Goal: Information Seeking & Learning: Learn about a topic

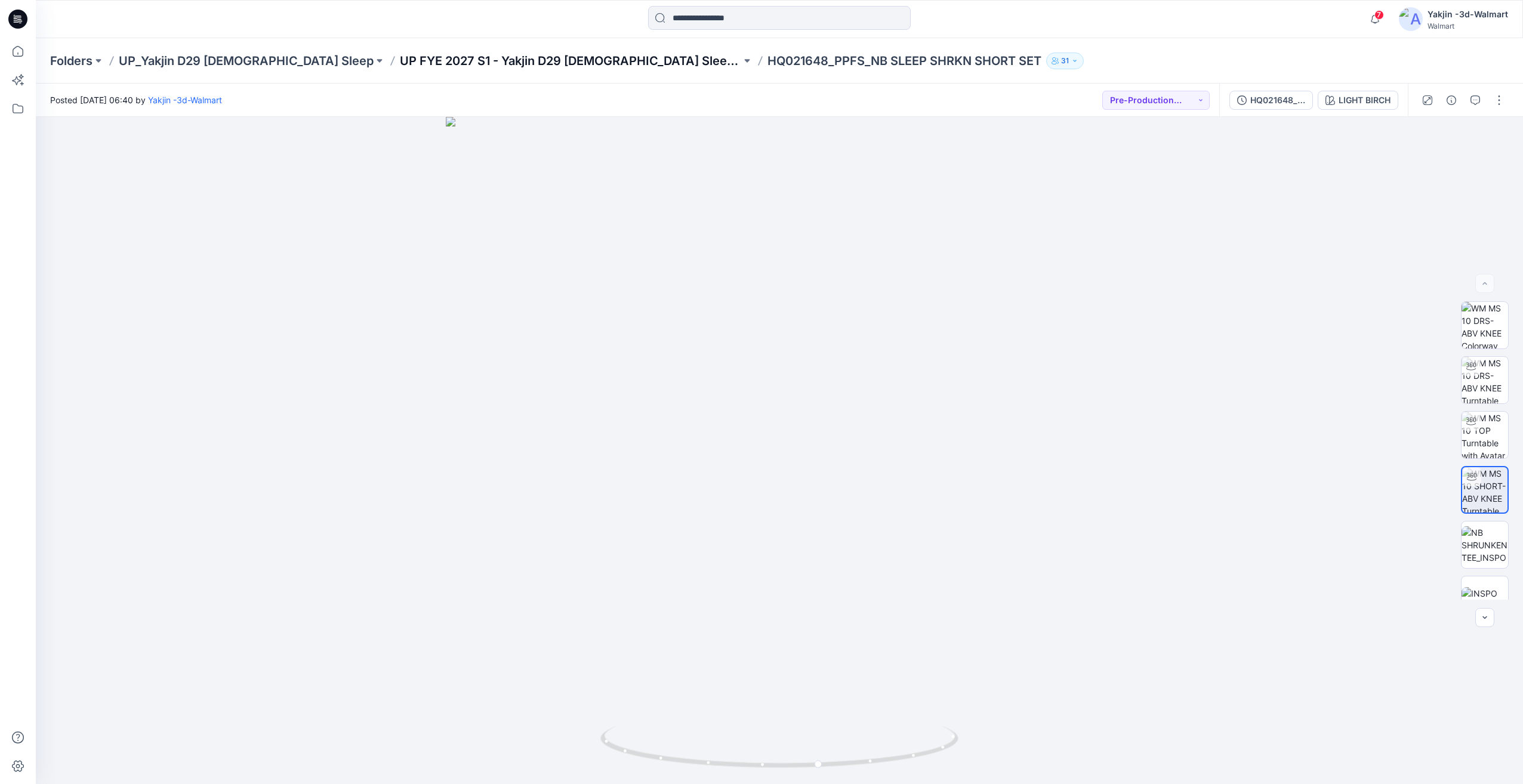
click at [422, 60] on p "UP FYE 2027 S1 - Yakjin D29 [DEMOGRAPHIC_DATA] Sleepwear" at bounding box center [570, 61] width 342 height 17
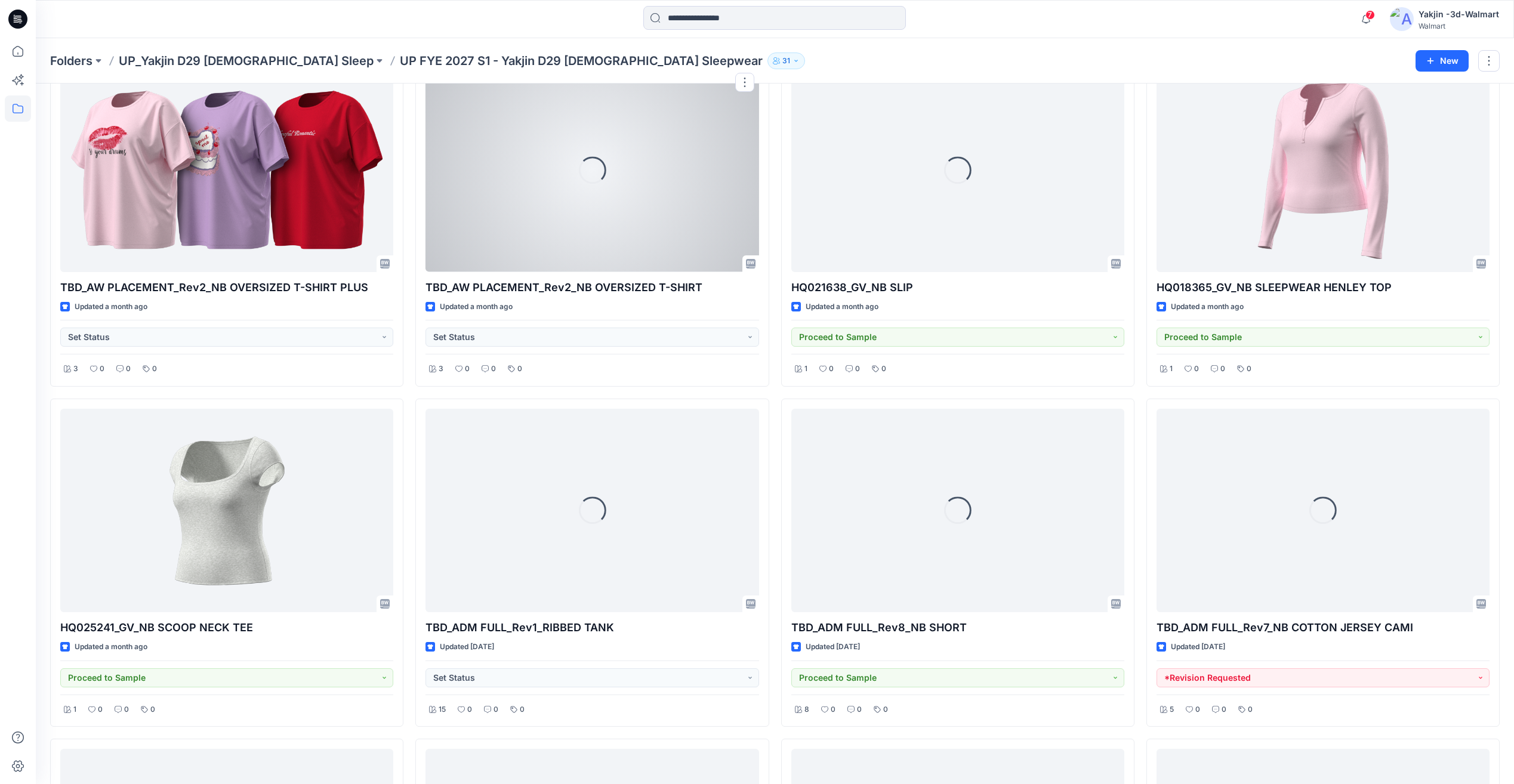
scroll to position [2260, 0]
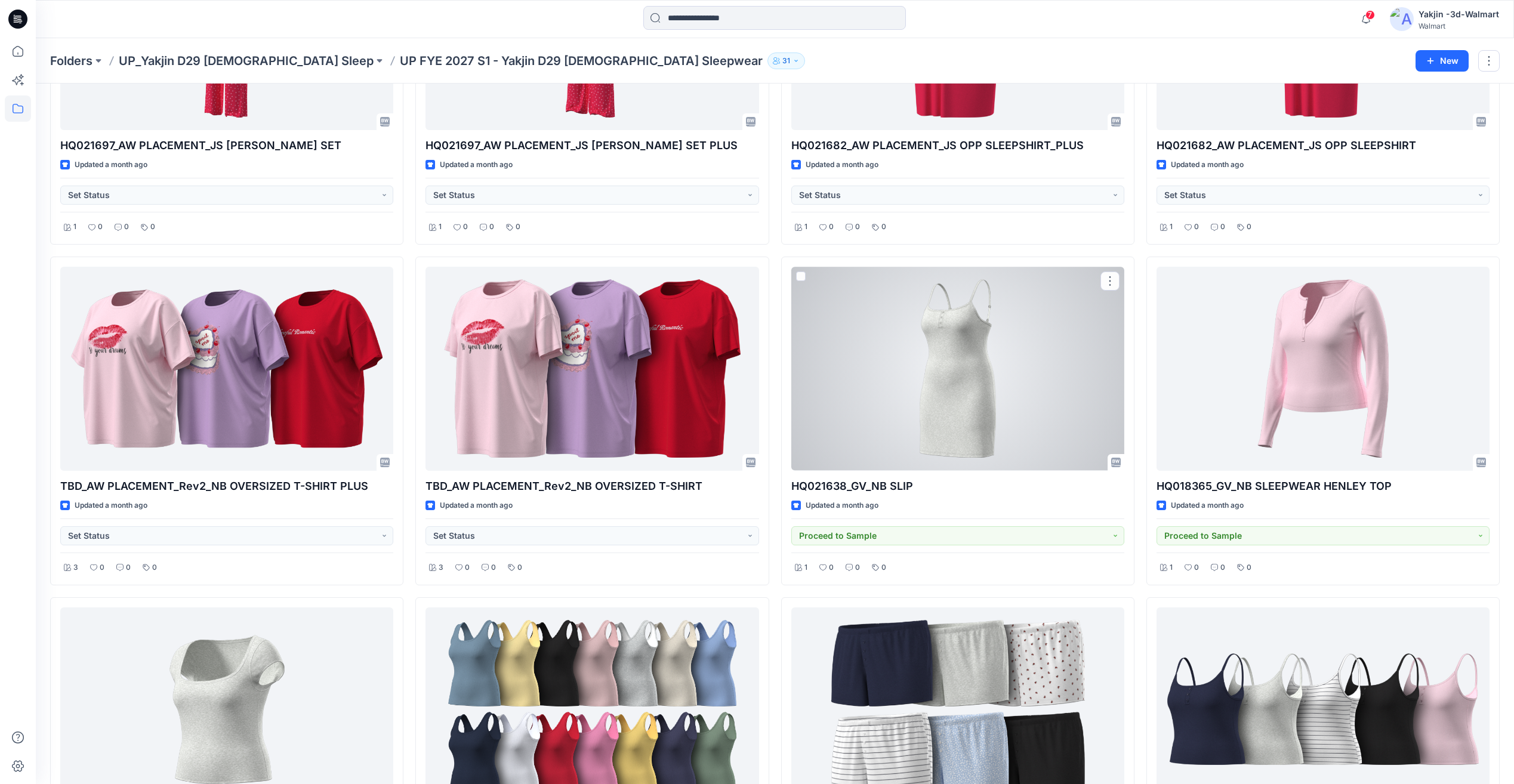
click at [961, 375] on div at bounding box center [958, 368] width 333 height 203
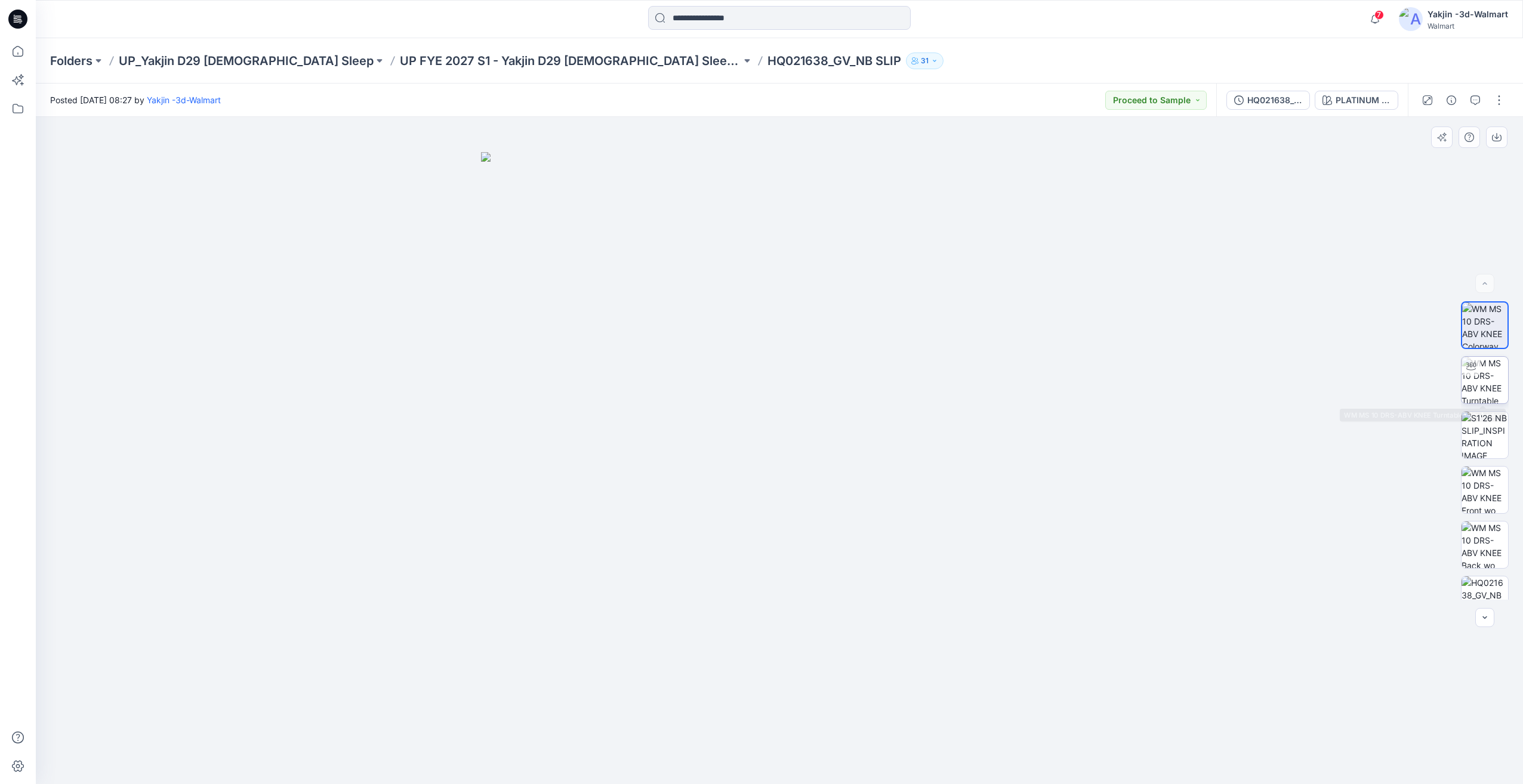
click at [1462, 381] on img at bounding box center [1484, 380] width 46 height 46
drag, startPoint x: 803, startPoint y: 722, endPoint x: 671, endPoint y: 717, distance: 132.1
click at [671, 717] on div at bounding box center [779, 451] width 1487 height 667
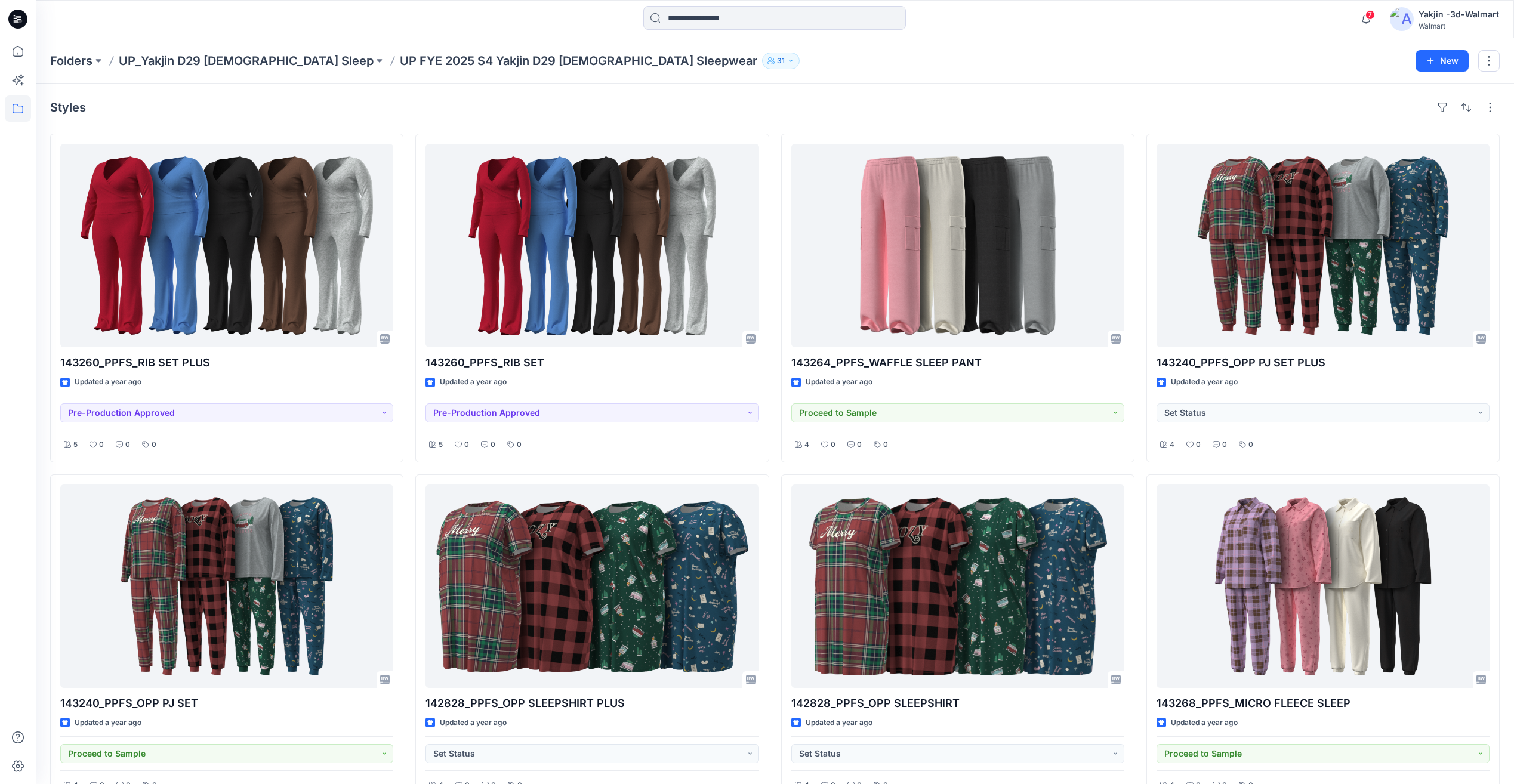
scroll to position [1394, 0]
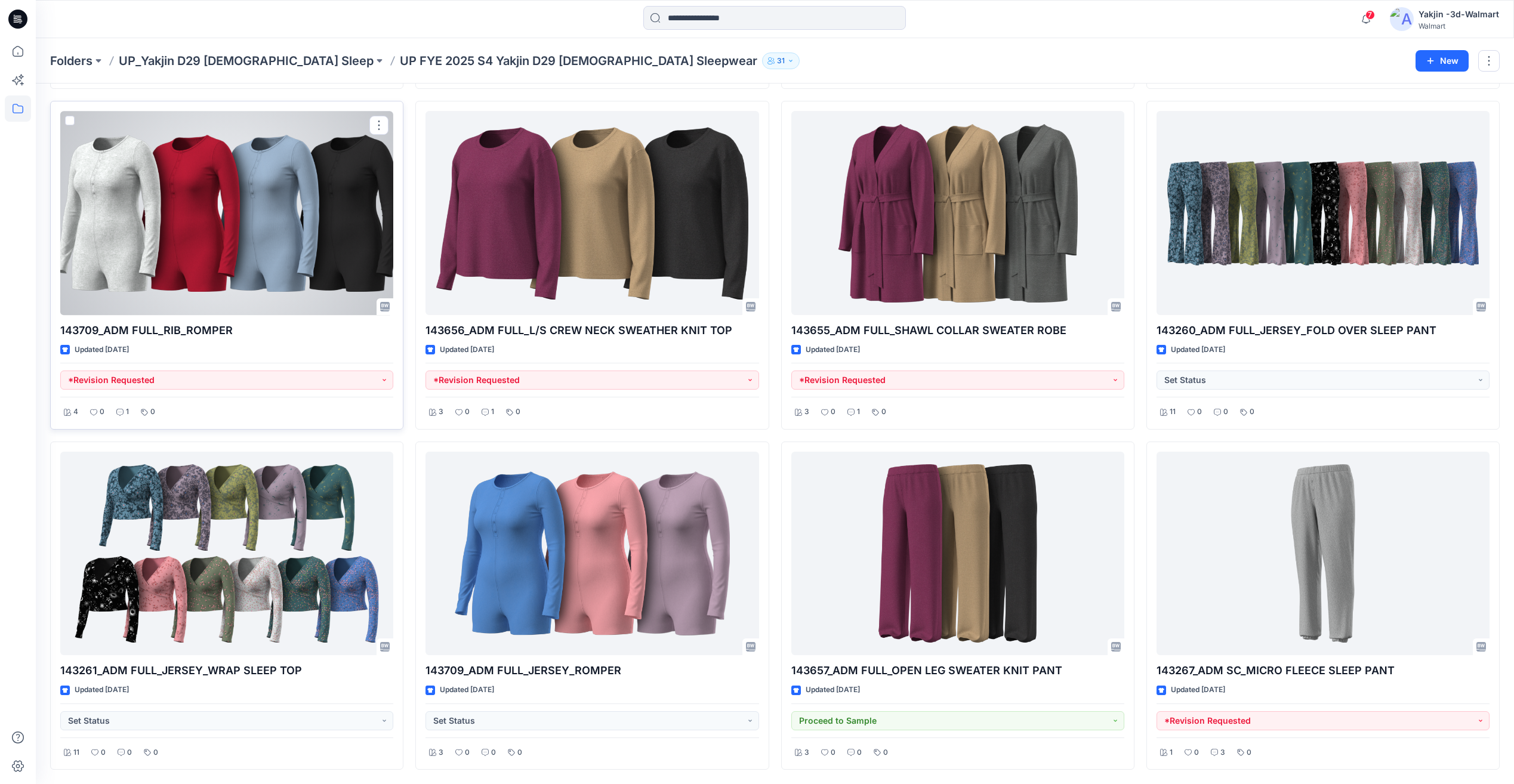
click at [309, 257] on div at bounding box center [226, 213] width 333 height 203
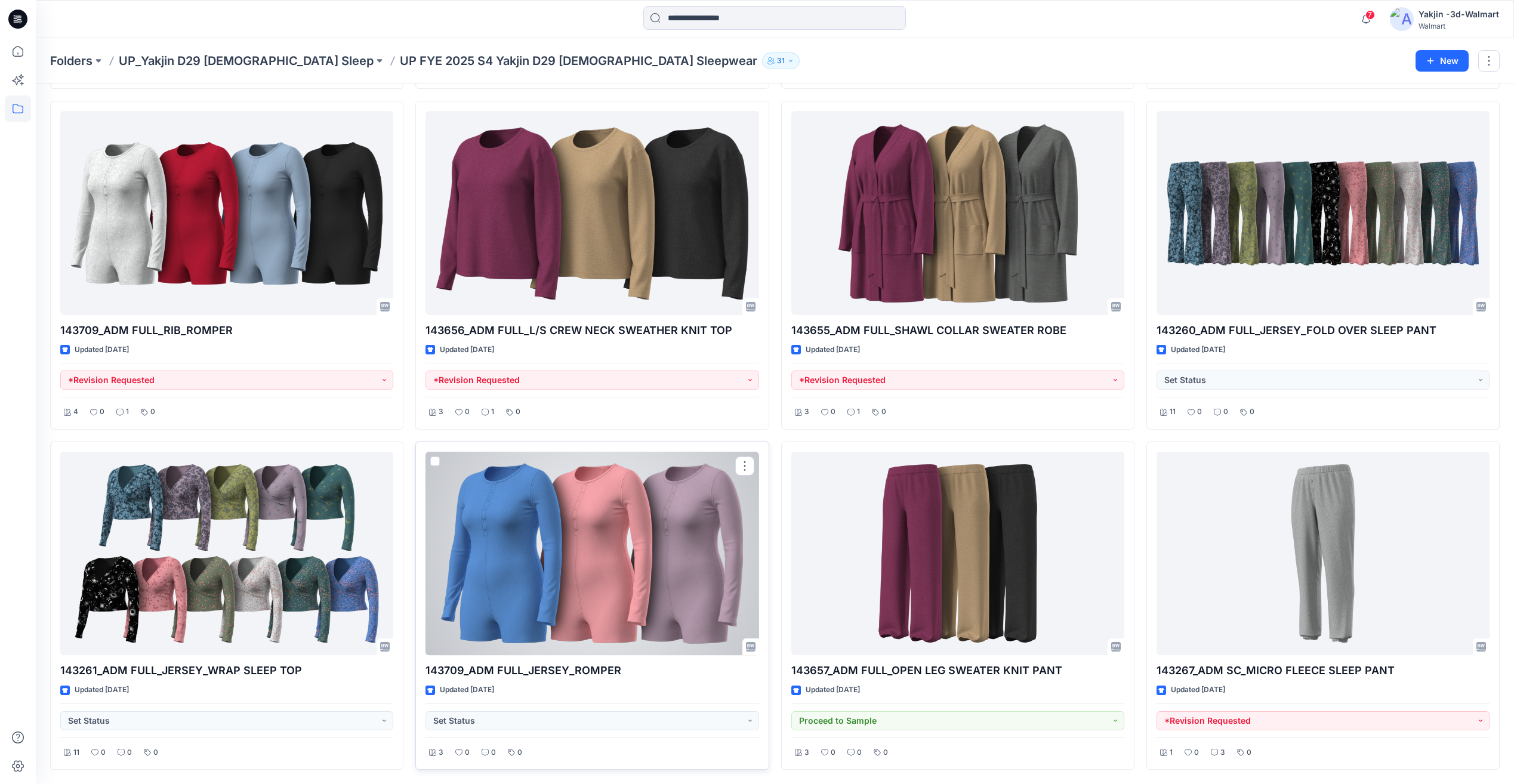
click at [571, 586] on div at bounding box center [592, 554] width 333 height 203
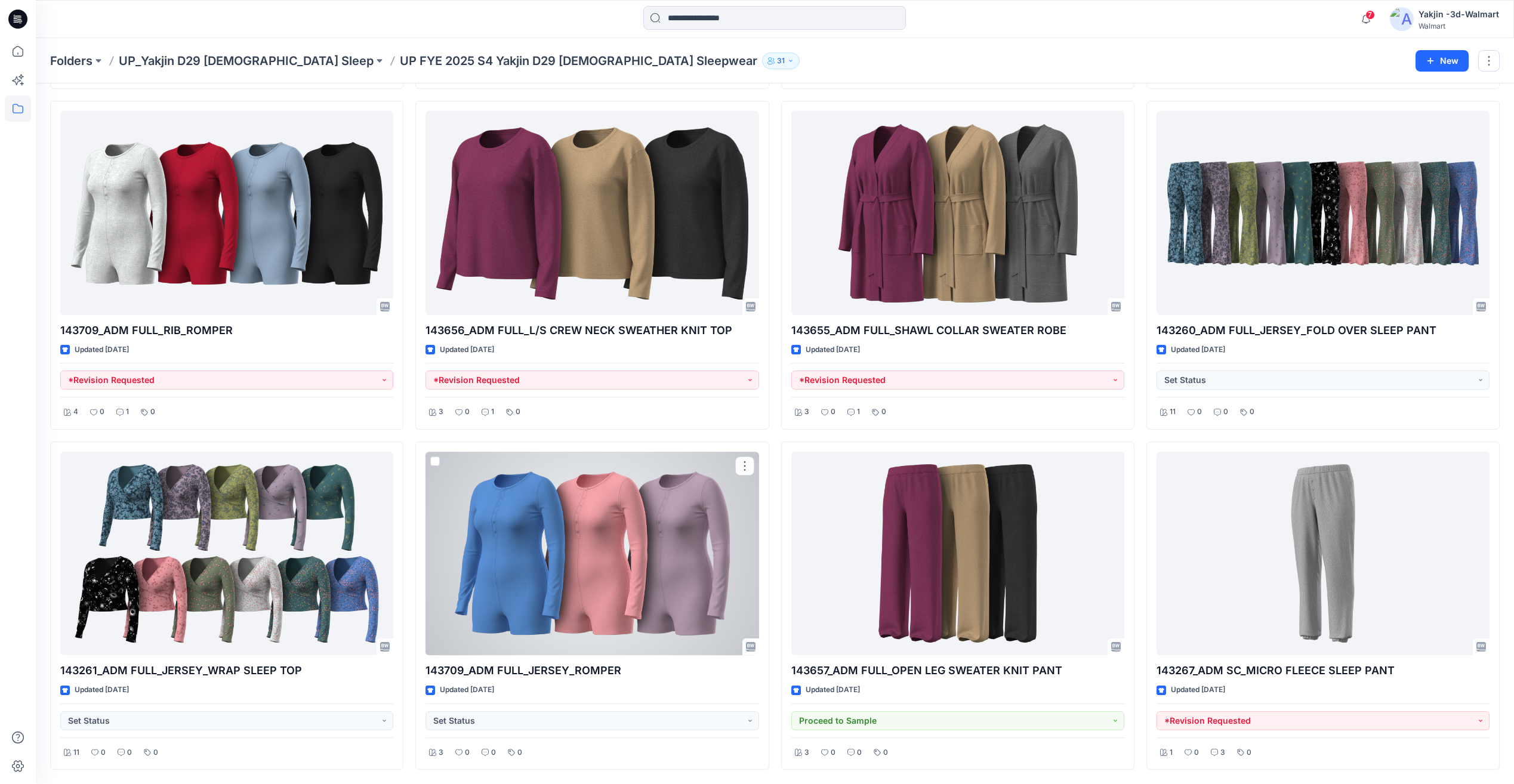
click at [626, 617] on div at bounding box center [592, 554] width 333 height 203
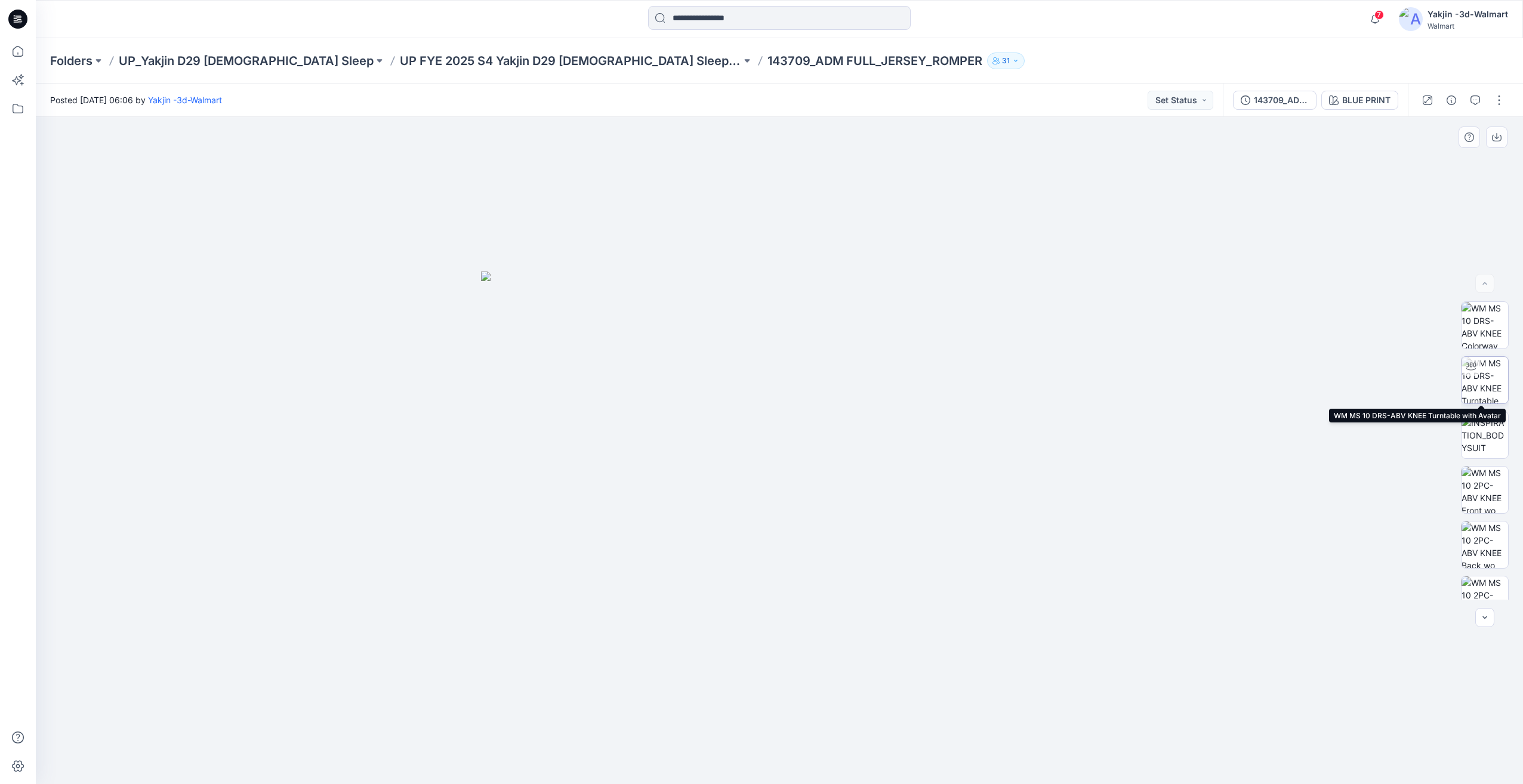
click at [1490, 388] on img at bounding box center [1484, 380] width 46 height 46
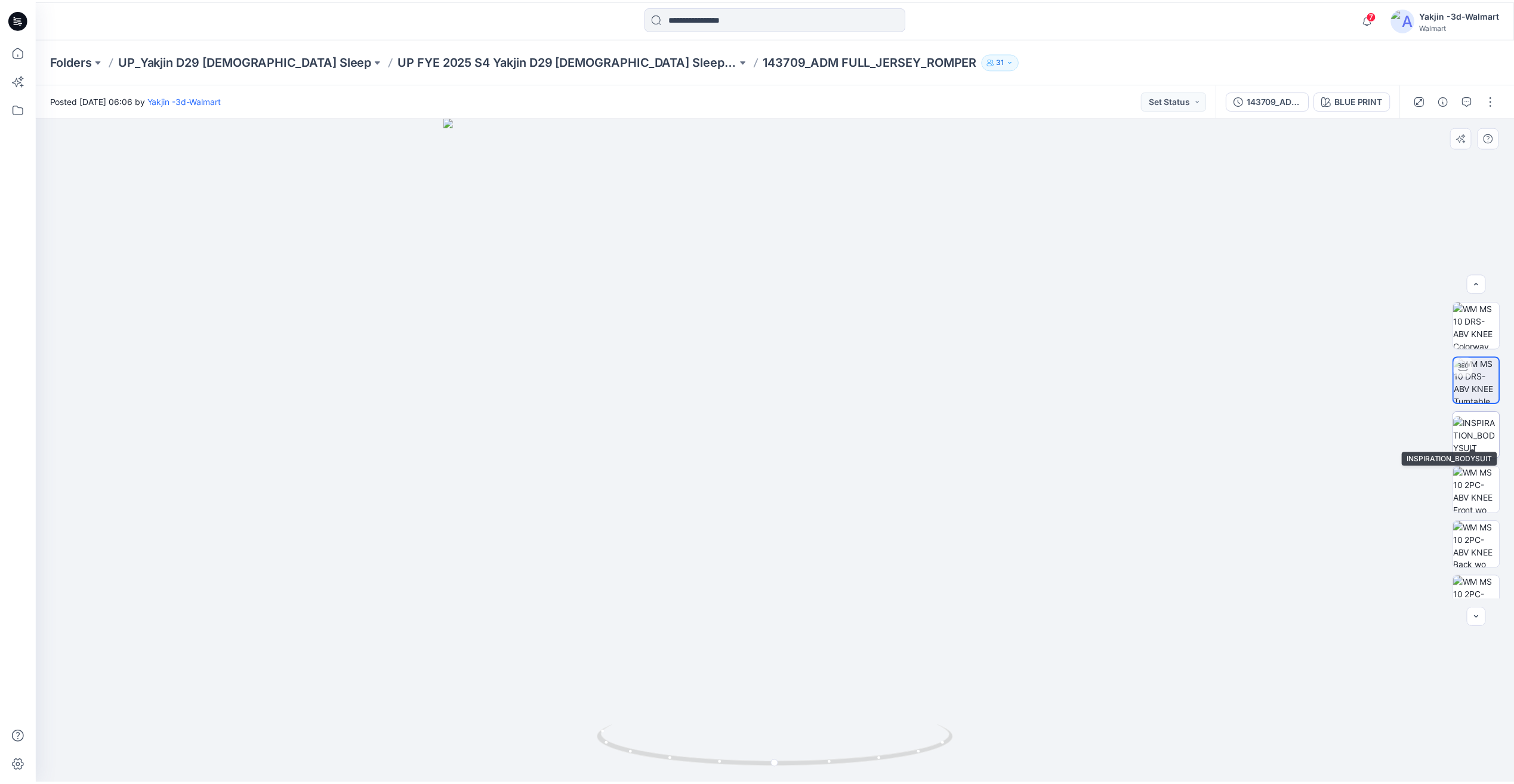
scroll to position [79, 0]
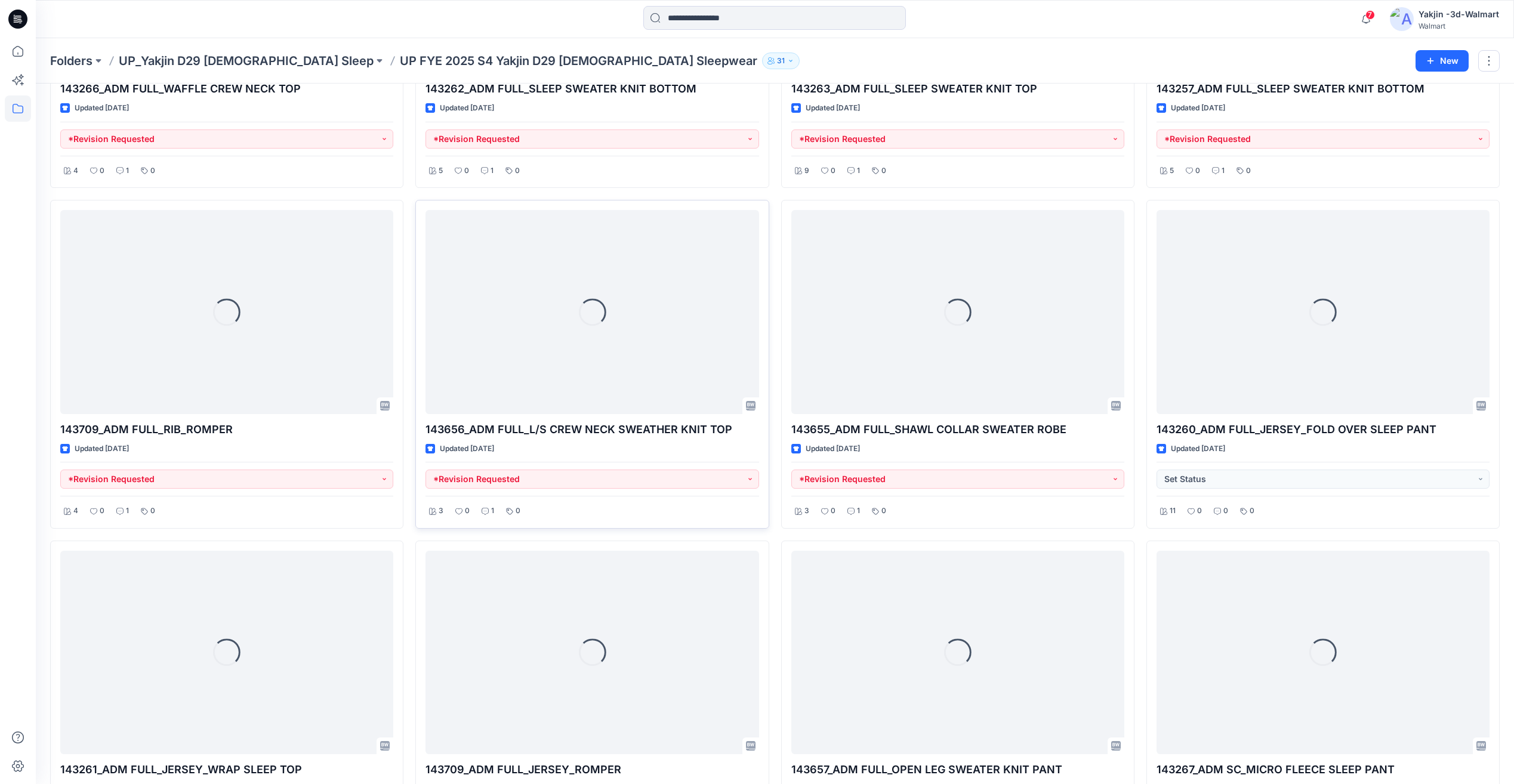
scroll to position [1394, 0]
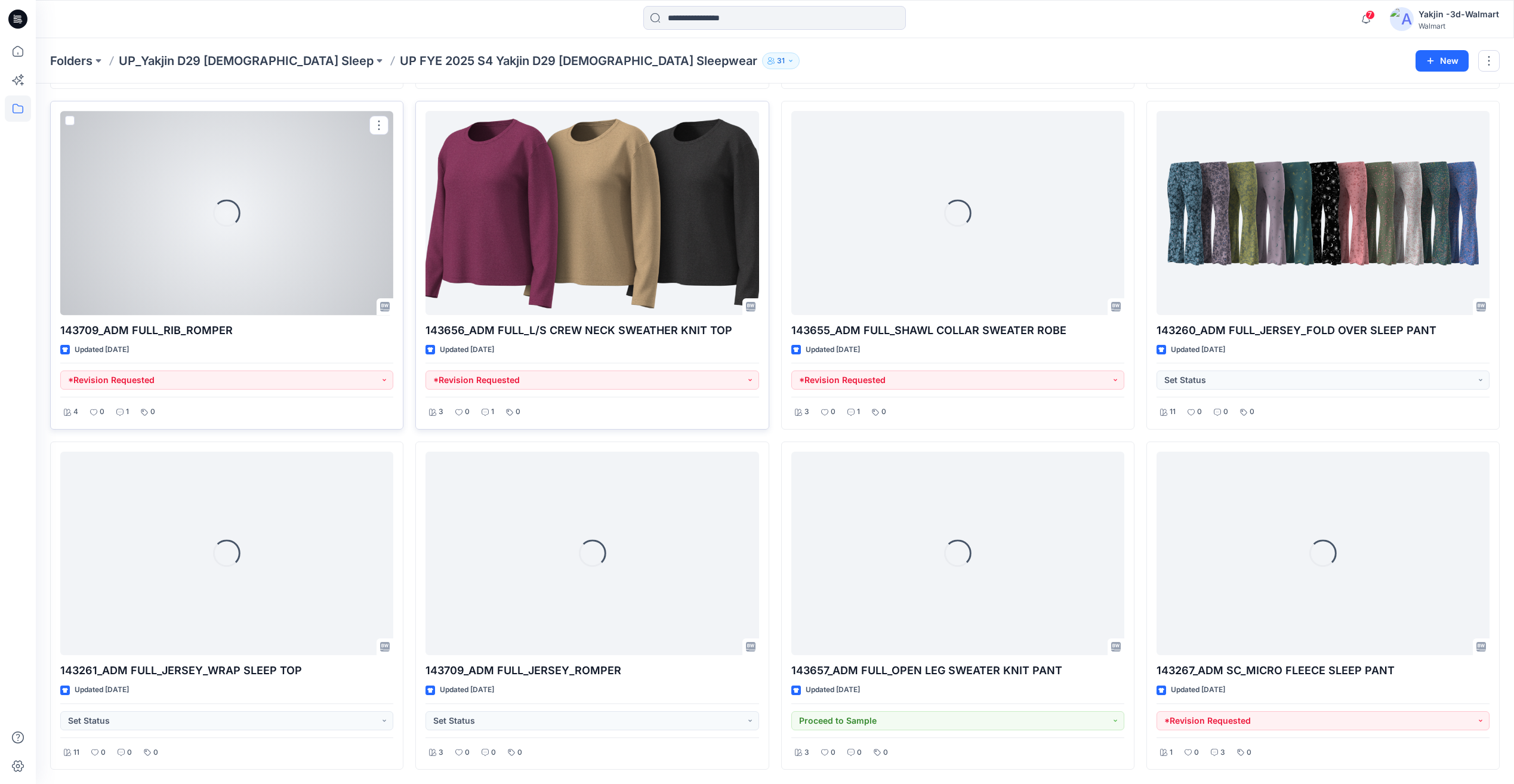
click at [243, 240] on div at bounding box center [226, 213] width 333 height 203
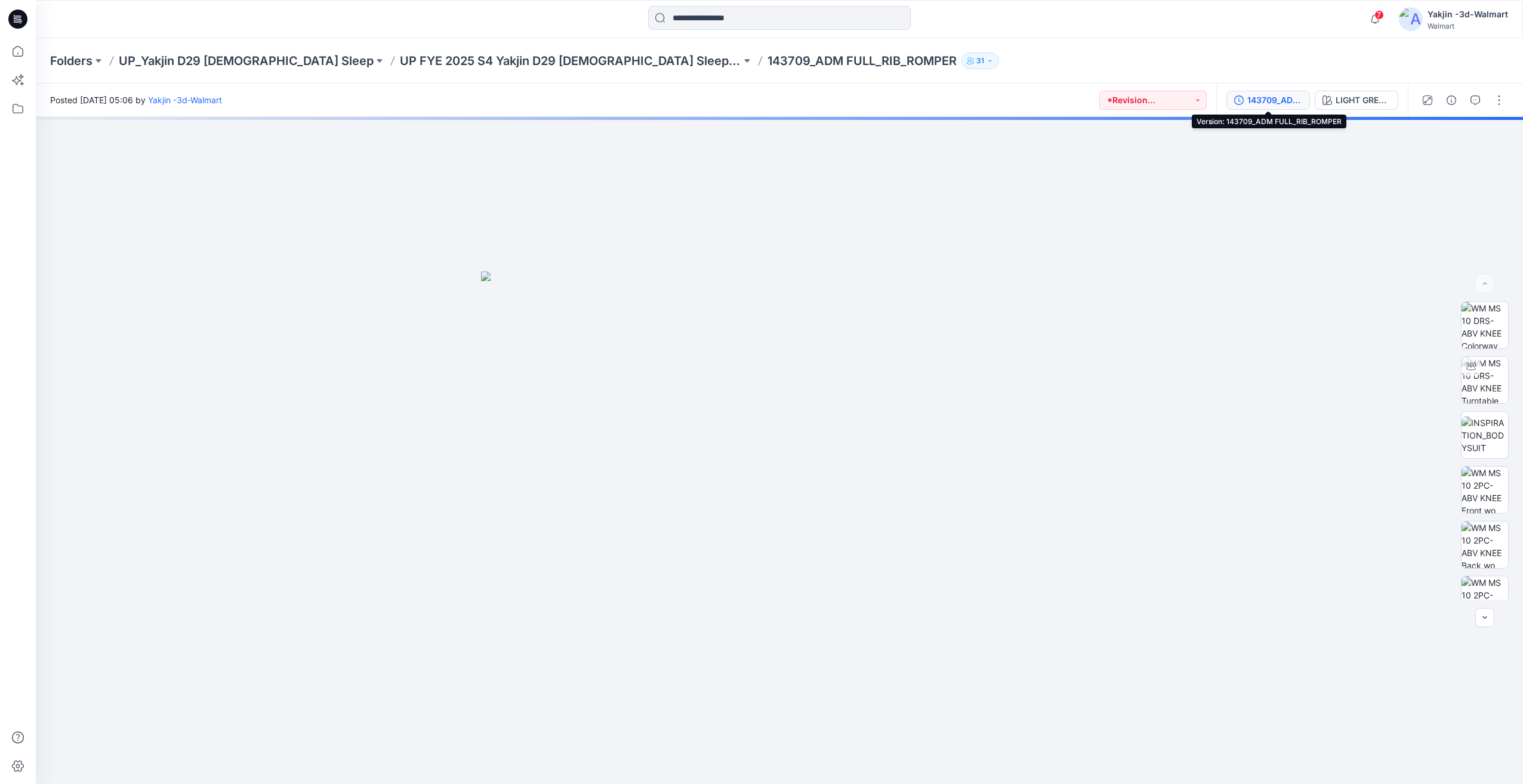
click at [1296, 99] on div "143709_ADM FULL_RIB_ROMPER" at bounding box center [1274, 100] width 55 height 13
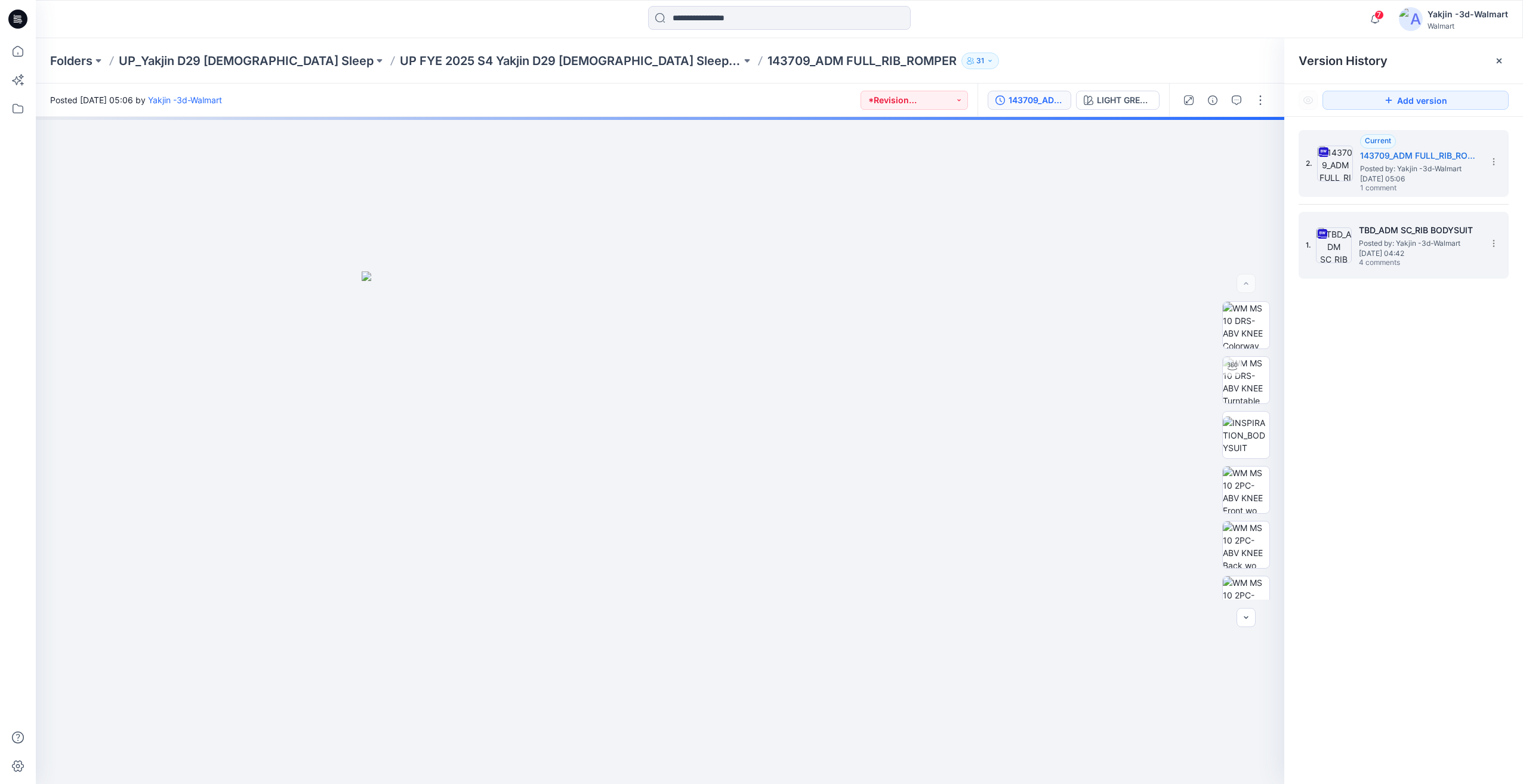
click at [1390, 238] on span "Posted by: Yakjin -3d-Walmart" at bounding box center [1418, 244] width 119 height 12
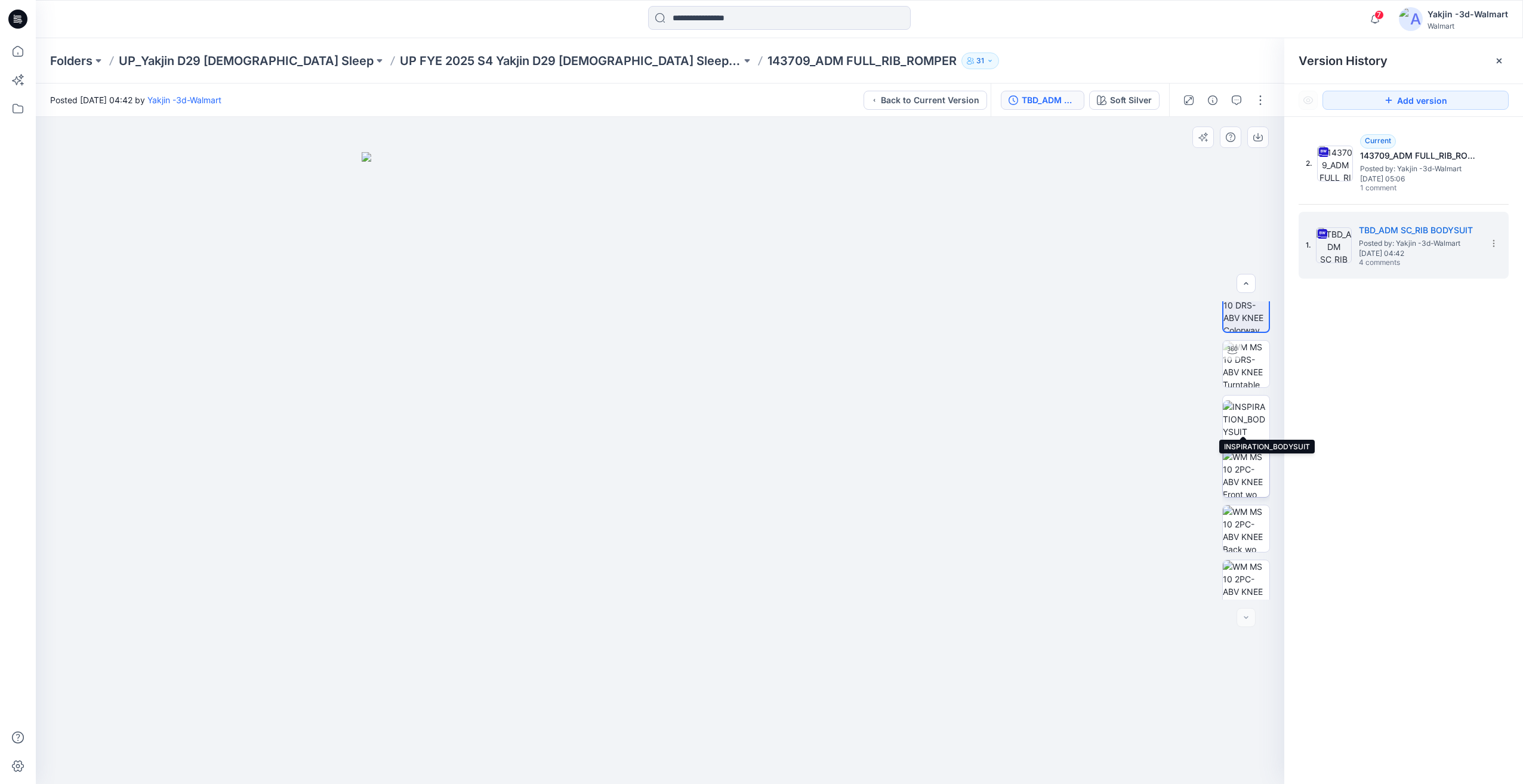
scroll to position [24, 0]
click at [1242, 102] on button "button" at bounding box center [1236, 100] width 19 height 19
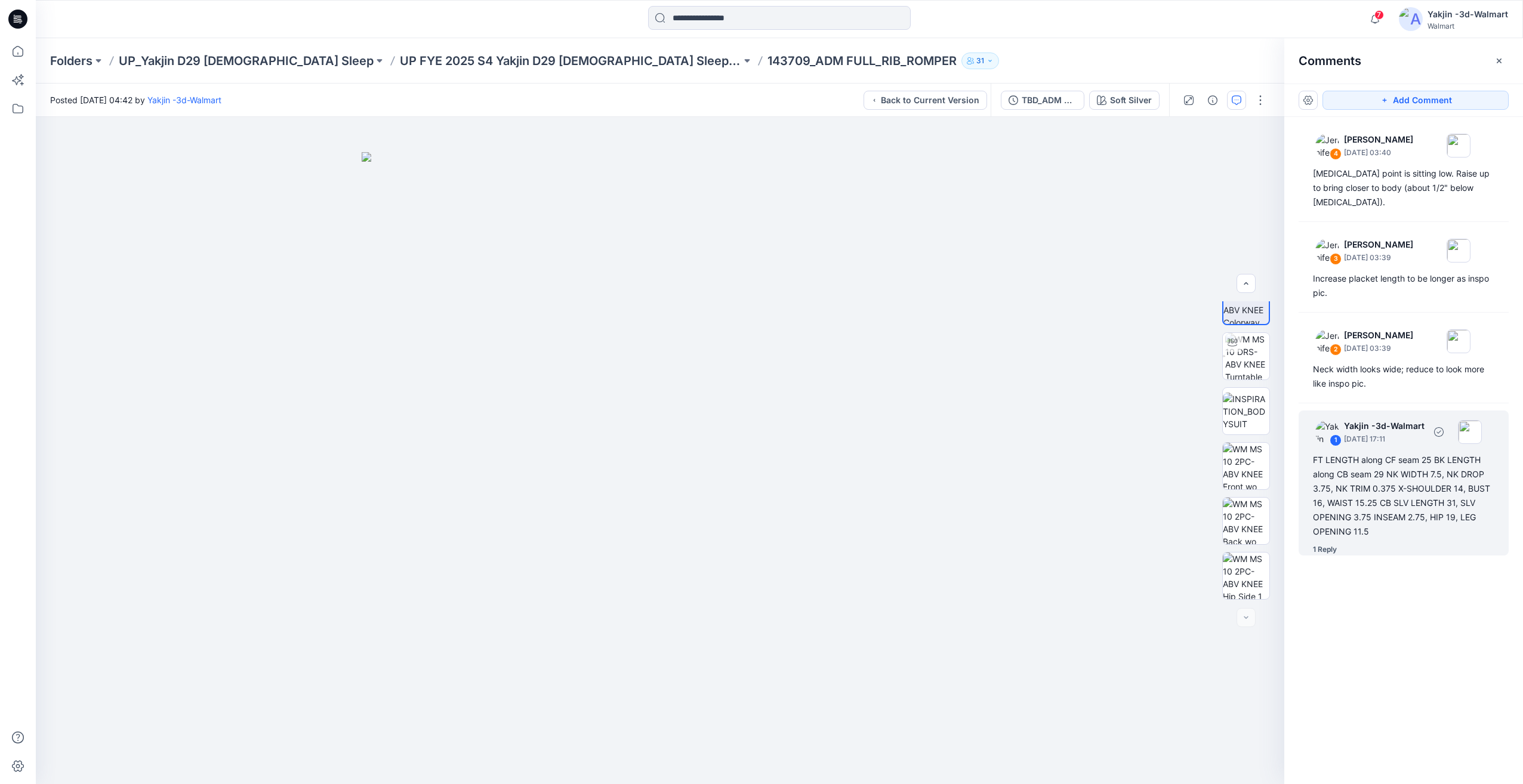
click at [1420, 488] on div "FT LENGTH along CF seam 25 BK LENGTH along CB seam 29 NK WIDTH 7.5, NK DROP 3.7…" at bounding box center [1403, 496] width 181 height 86
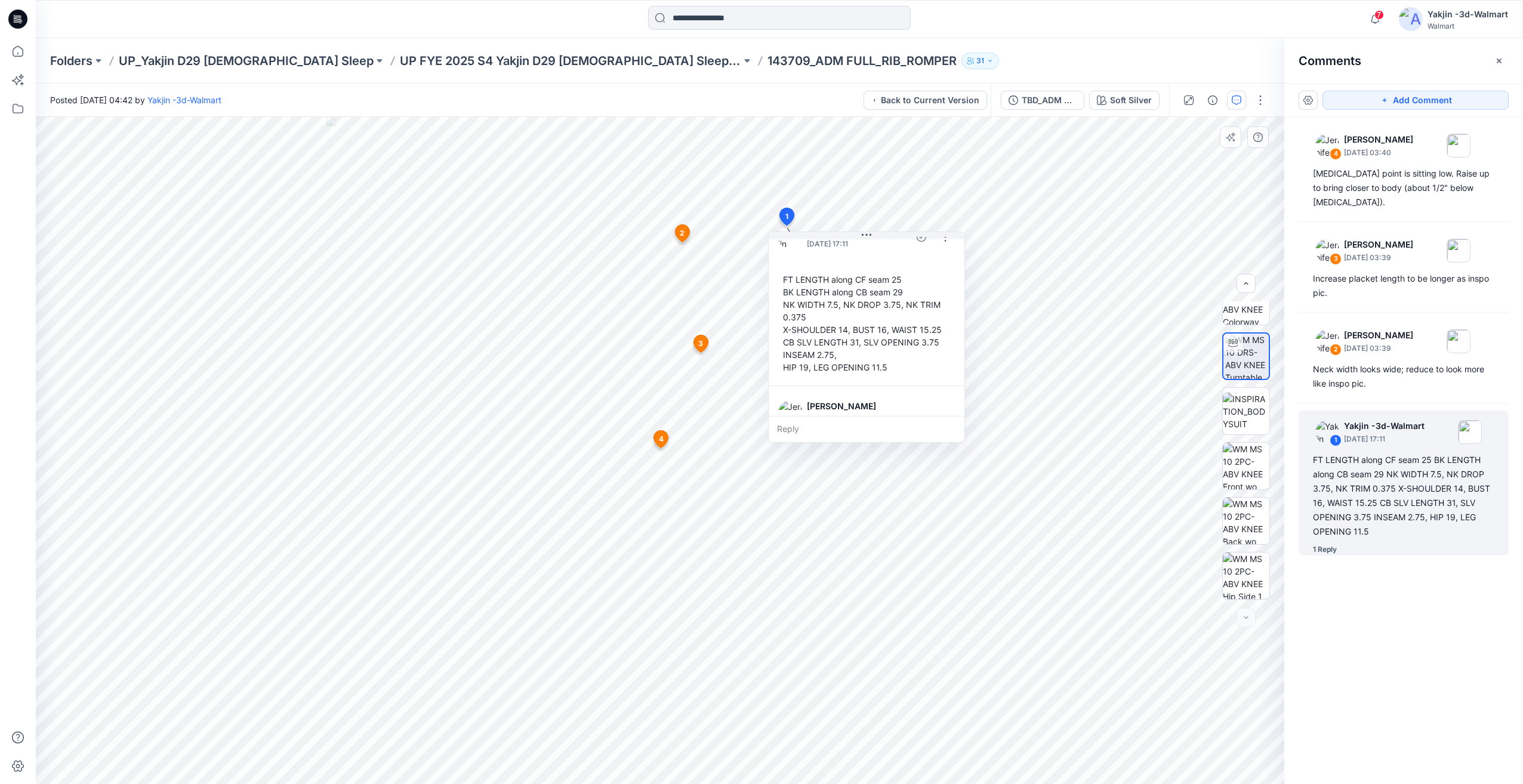
scroll to position [0, 0]
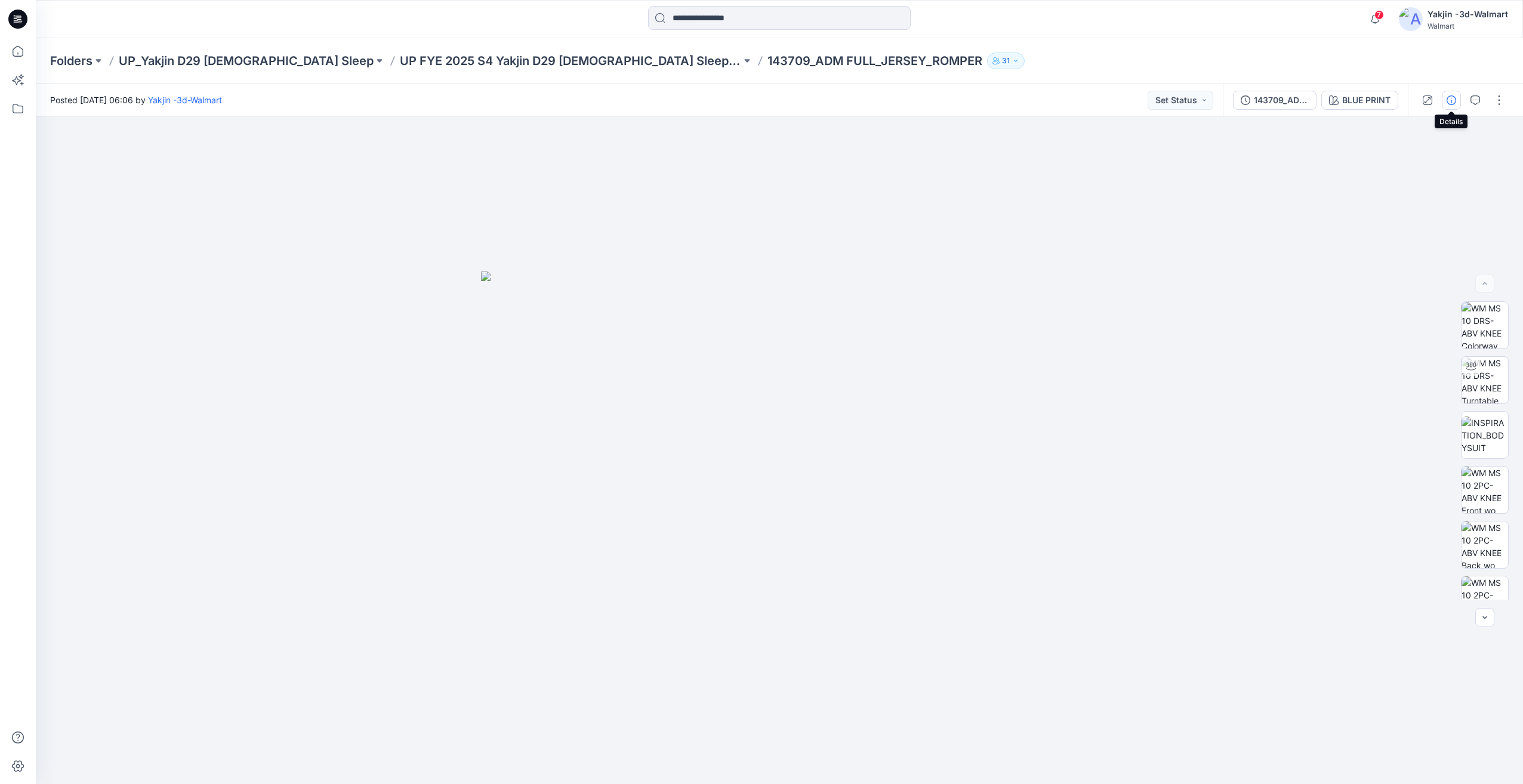
click at [1449, 98] on icon "button" at bounding box center [1451, 100] width 9 height 9
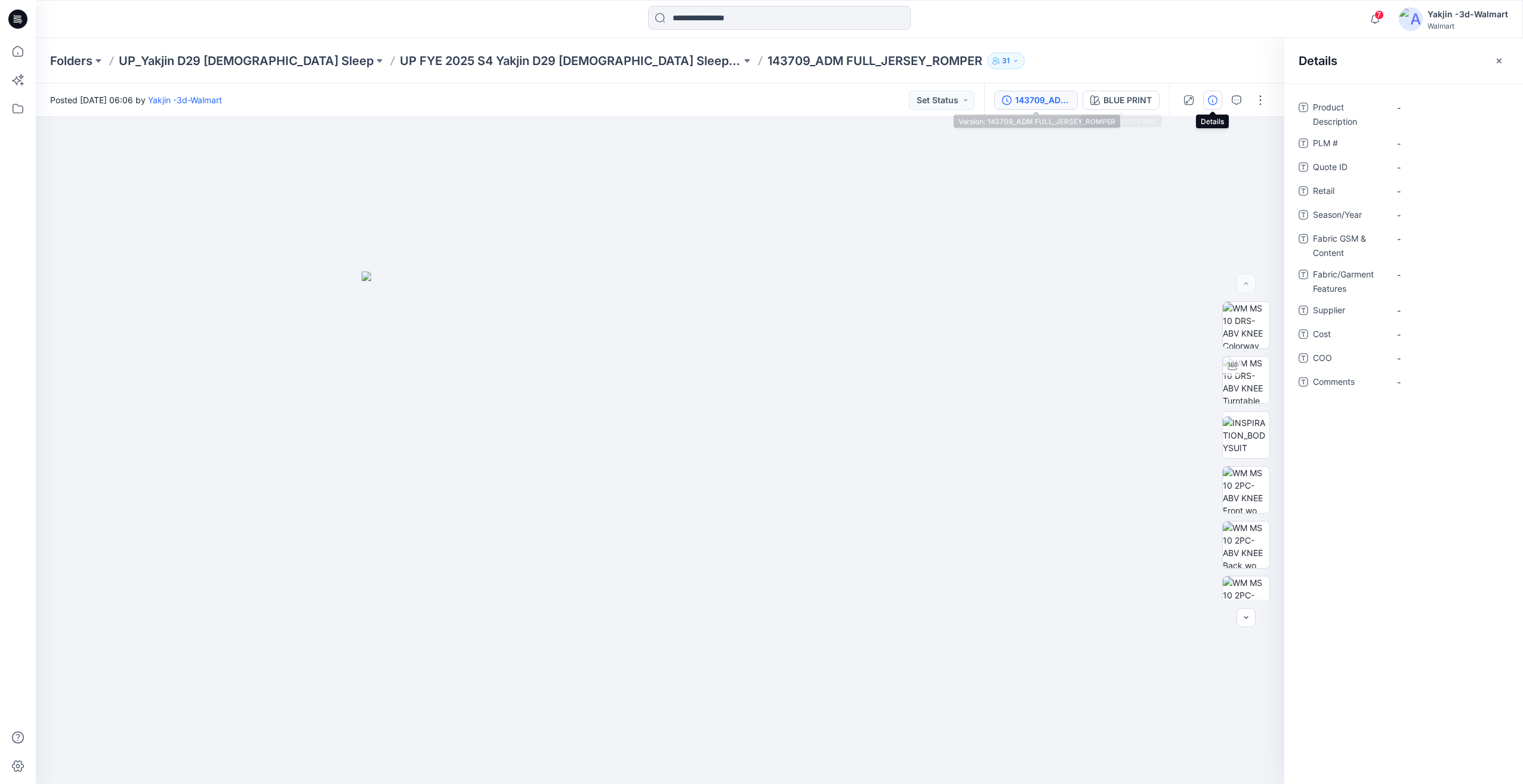
click at [1068, 104] on div "143709_ADM FULL_JERSEY_ROMPER" at bounding box center [1042, 100] width 55 height 13
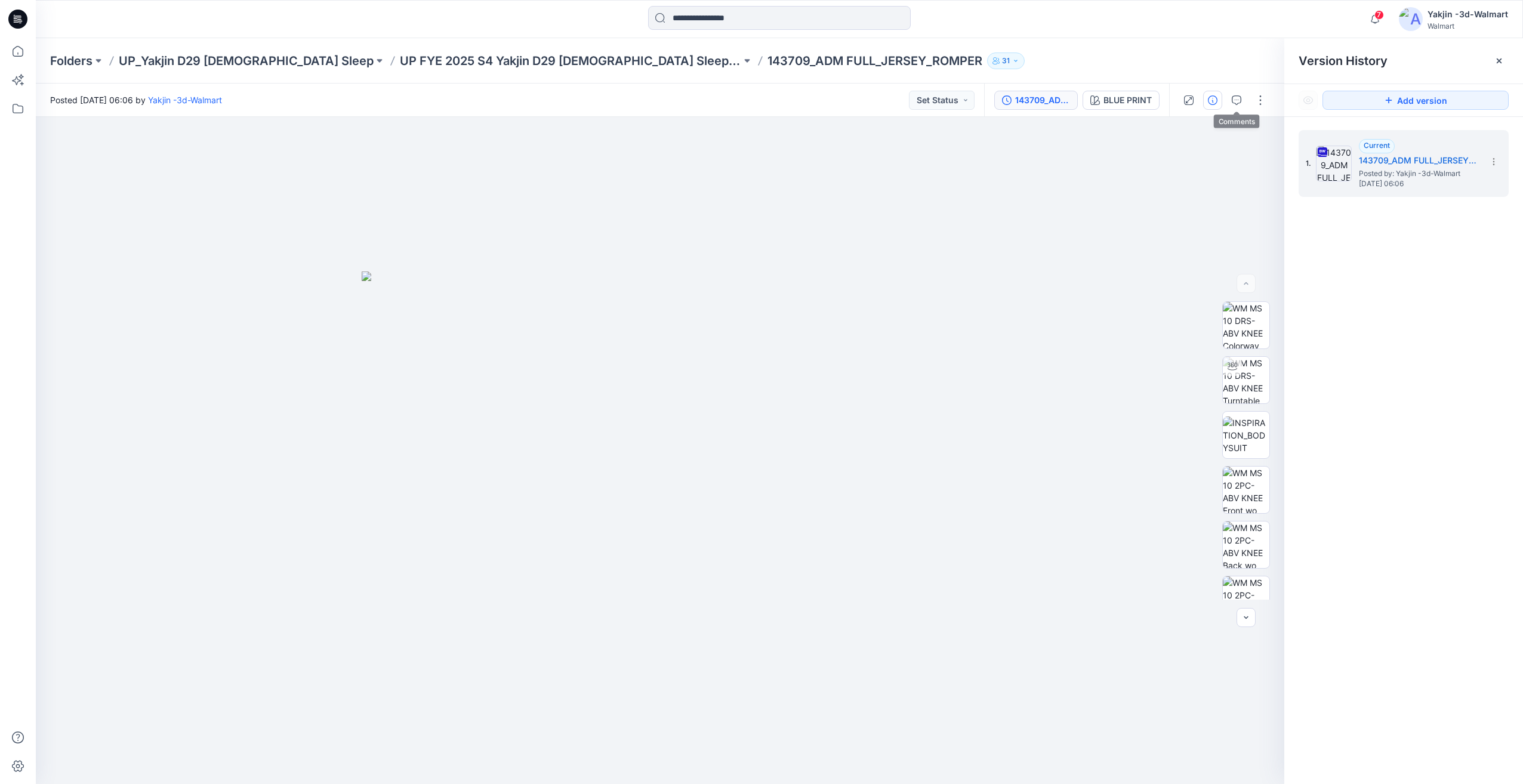
click at [1217, 98] on icon "button" at bounding box center [1212, 100] width 9 height 9
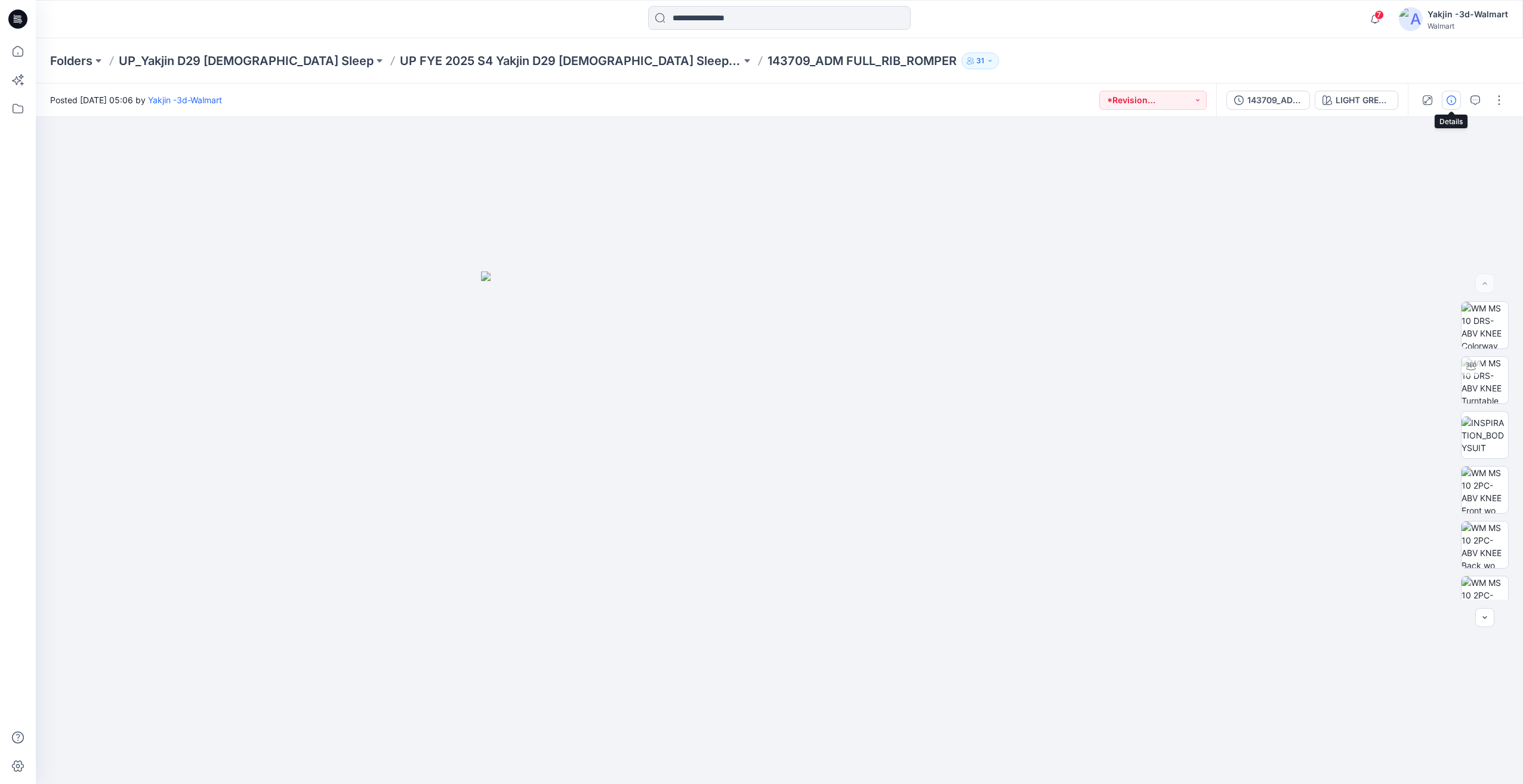
click at [1449, 102] on icon "button" at bounding box center [1451, 100] width 9 height 9
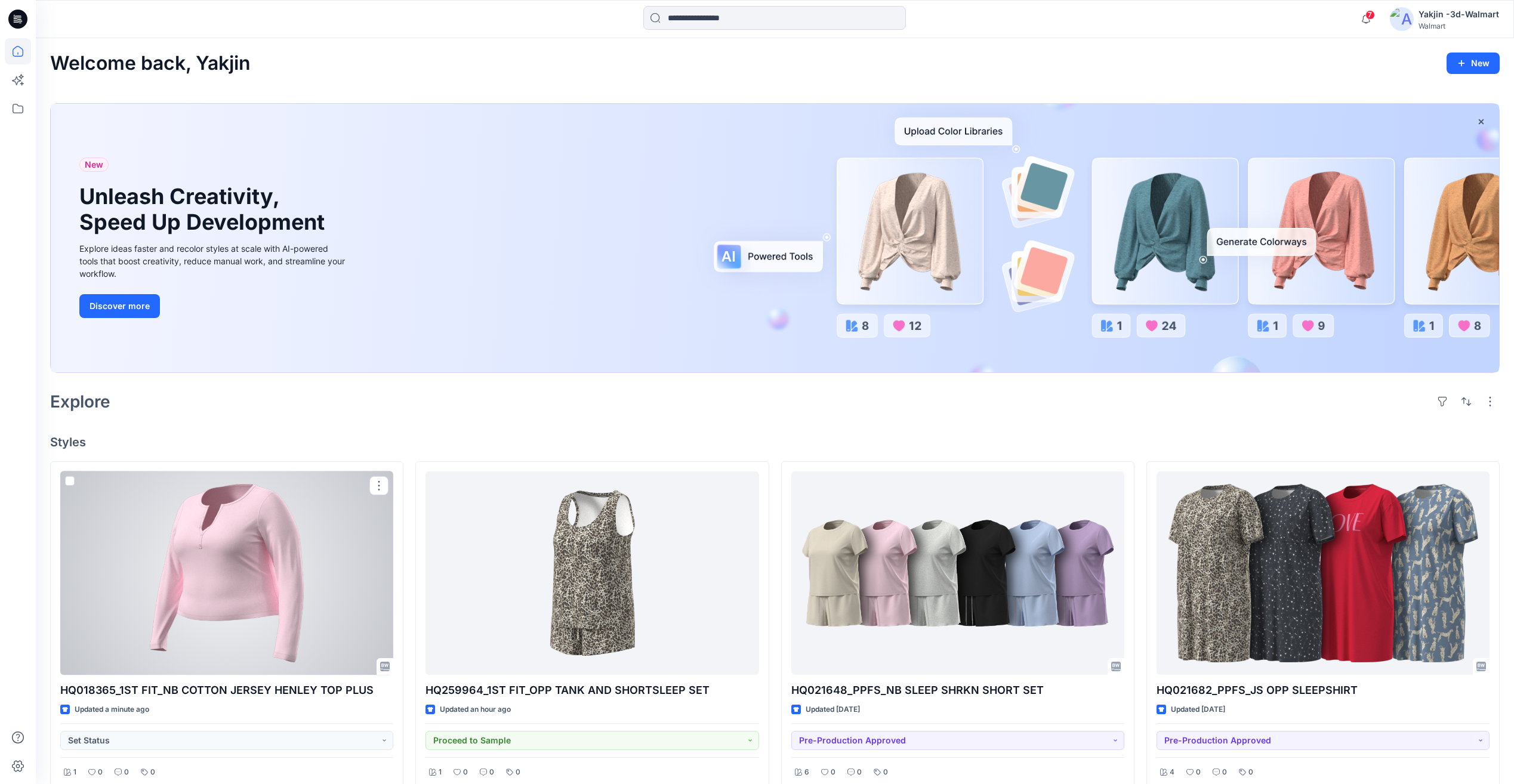
click at [248, 639] on div at bounding box center [226, 573] width 333 height 203
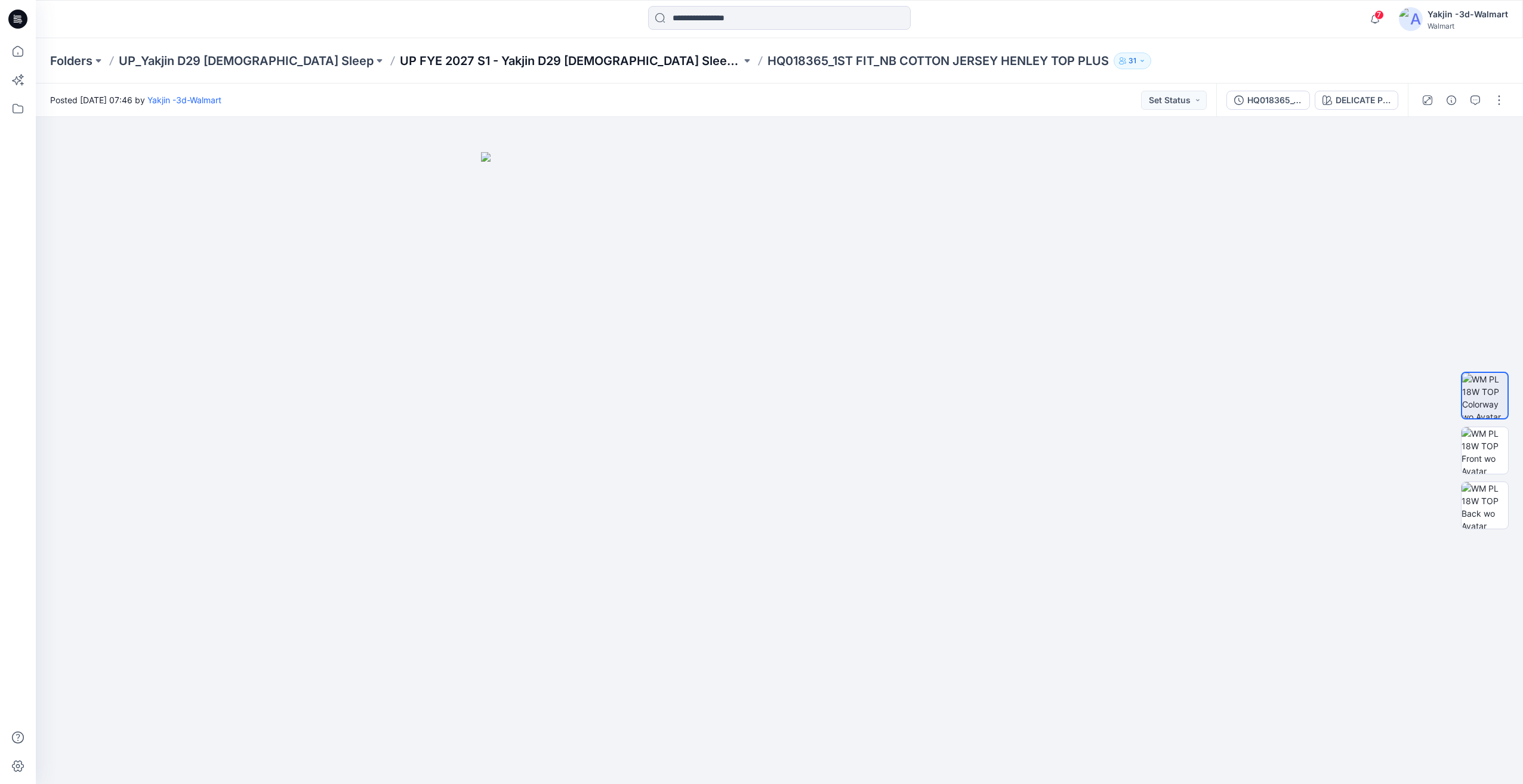
click at [536, 55] on p "UP FYE 2027 S1 - Yakjin D29 [DEMOGRAPHIC_DATA] Sleepwear" at bounding box center [570, 61] width 342 height 17
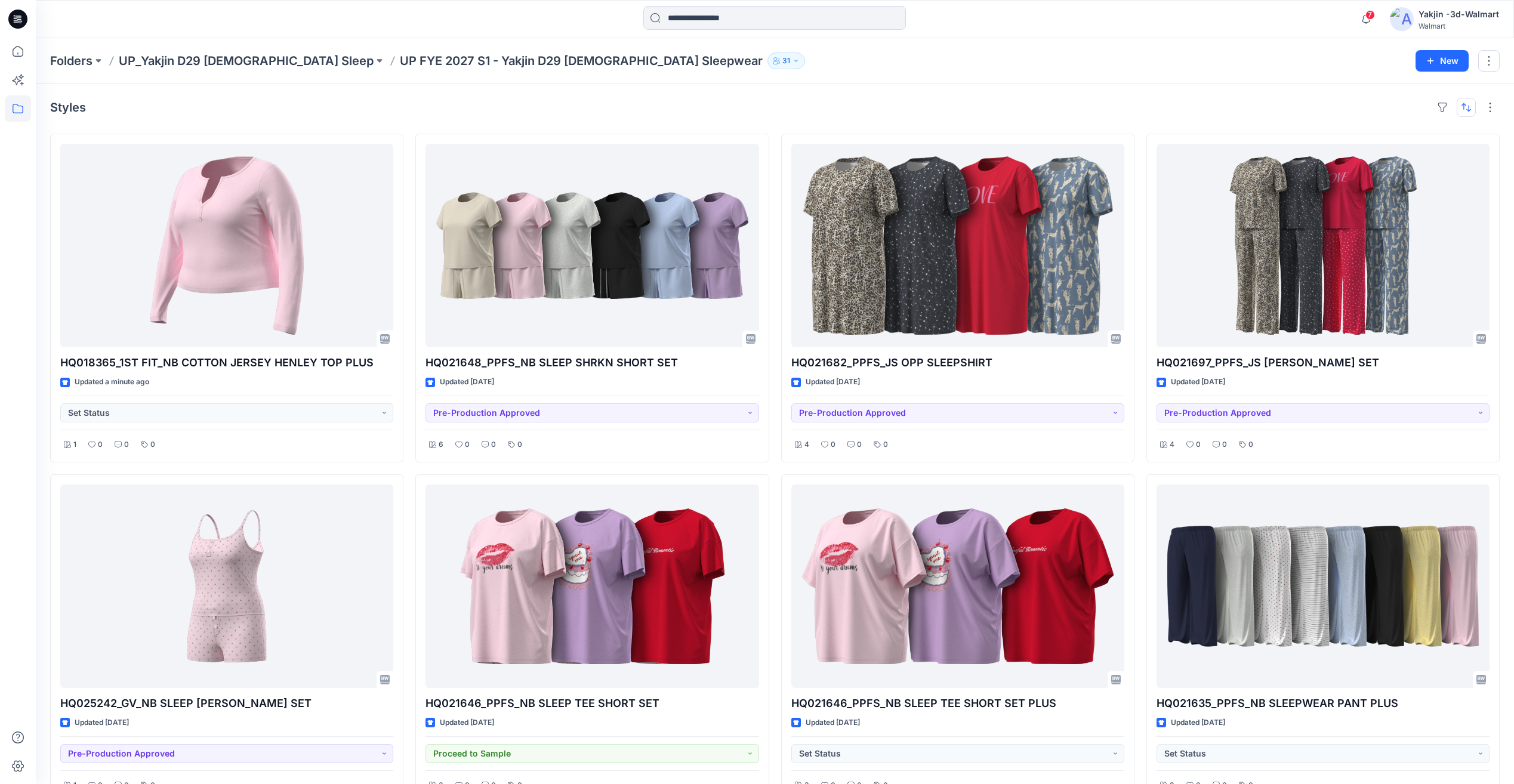
click at [1460, 108] on button "button" at bounding box center [1466, 107] width 19 height 19
click at [1430, 133] on p "Last update" at bounding box center [1426, 137] width 75 height 13
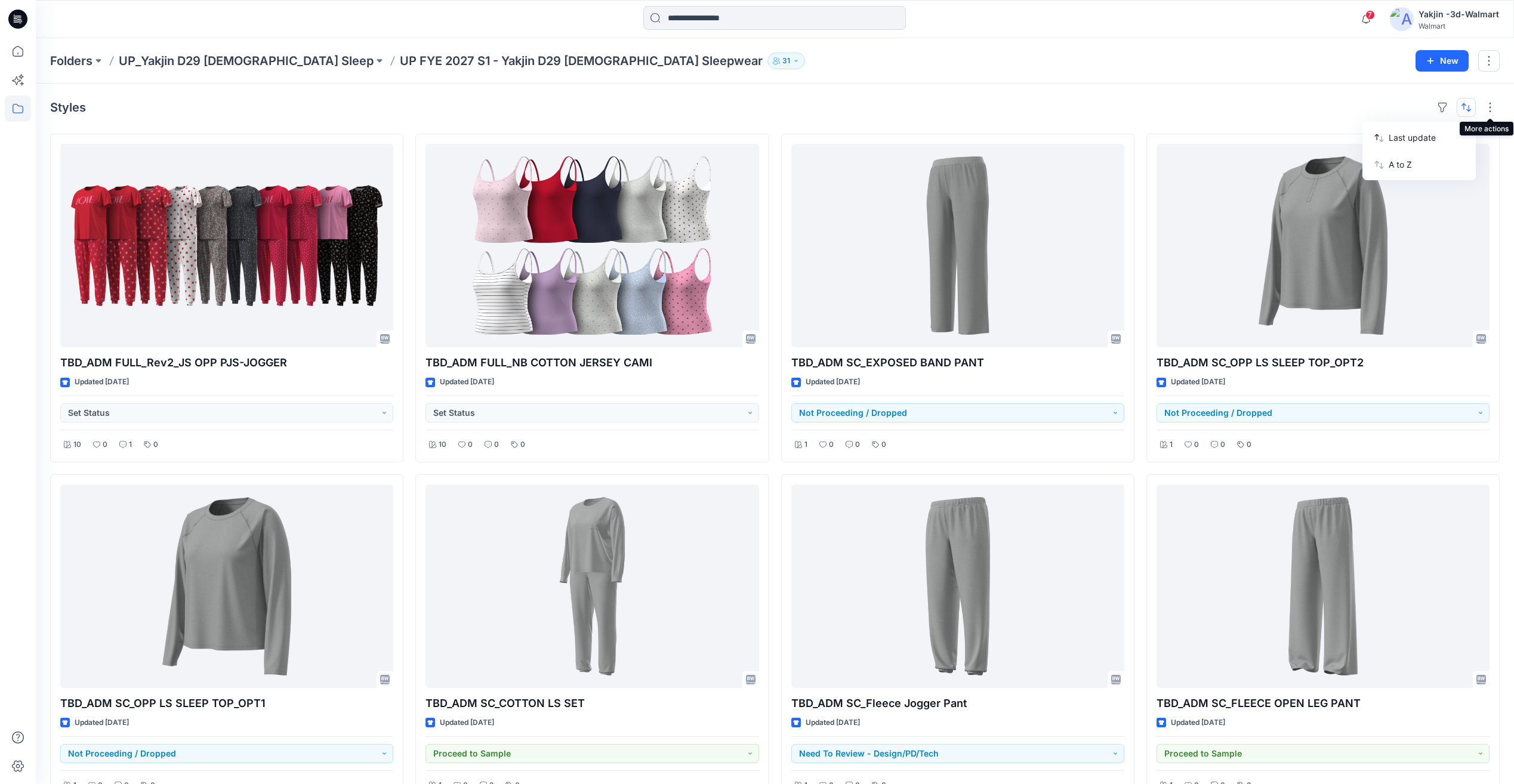
click at [1469, 110] on button "button" at bounding box center [1466, 107] width 19 height 19
click at [1461, 117] on div "Styles TBD_ADM FULL_Rev2_JS OPP PJS-JOGGER Updated [DATE] Set Status 10 0 1 0 T…" at bounding box center [775, 642] width 1478 height 1117
click at [1465, 109] on button "button" at bounding box center [1466, 107] width 19 height 19
click at [1427, 141] on p "Last update" at bounding box center [1426, 137] width 75 height 13
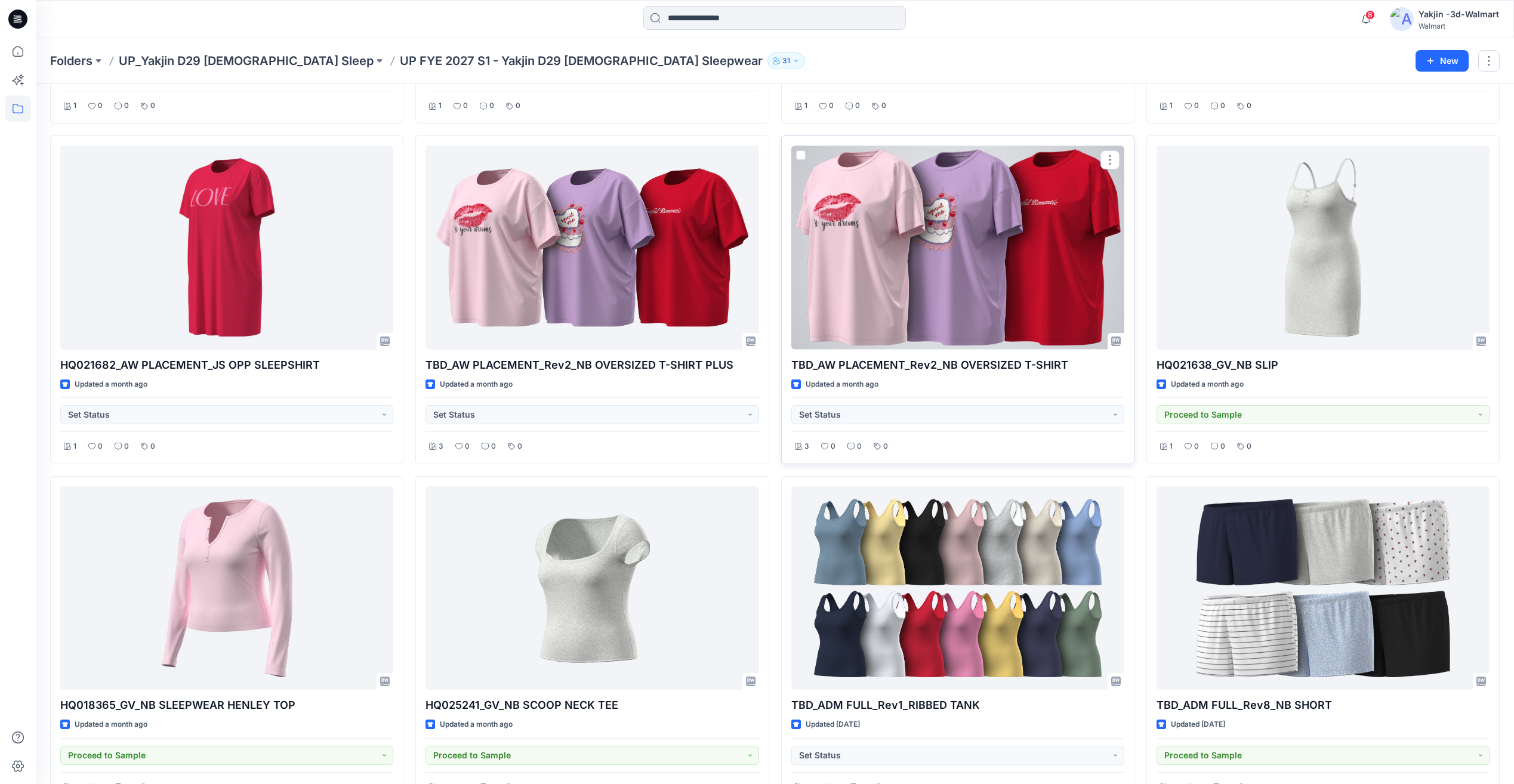
scroll to position [2386, 0]
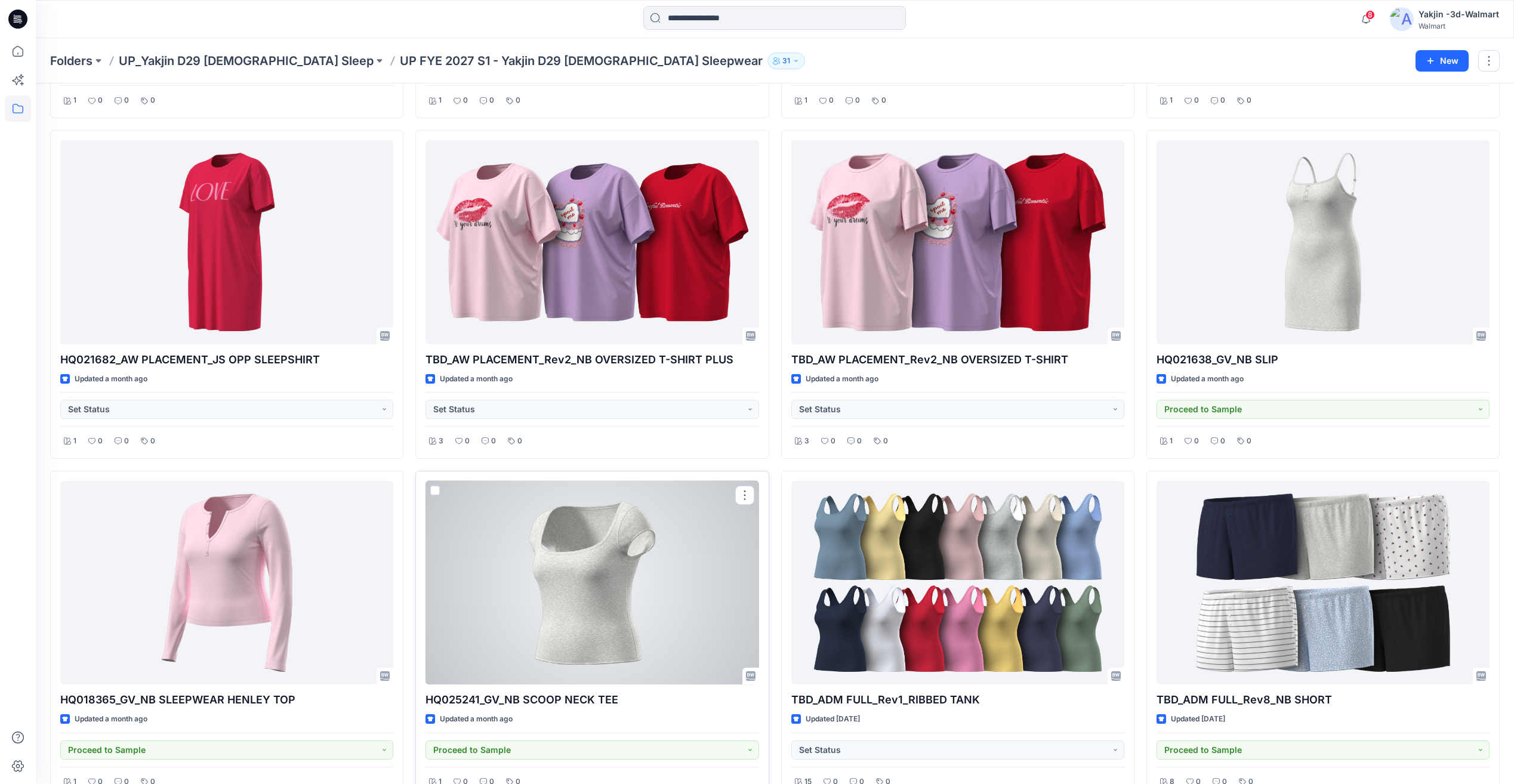
click at [610, 640] on div at bounding box center [592, 583] width 333 height 203
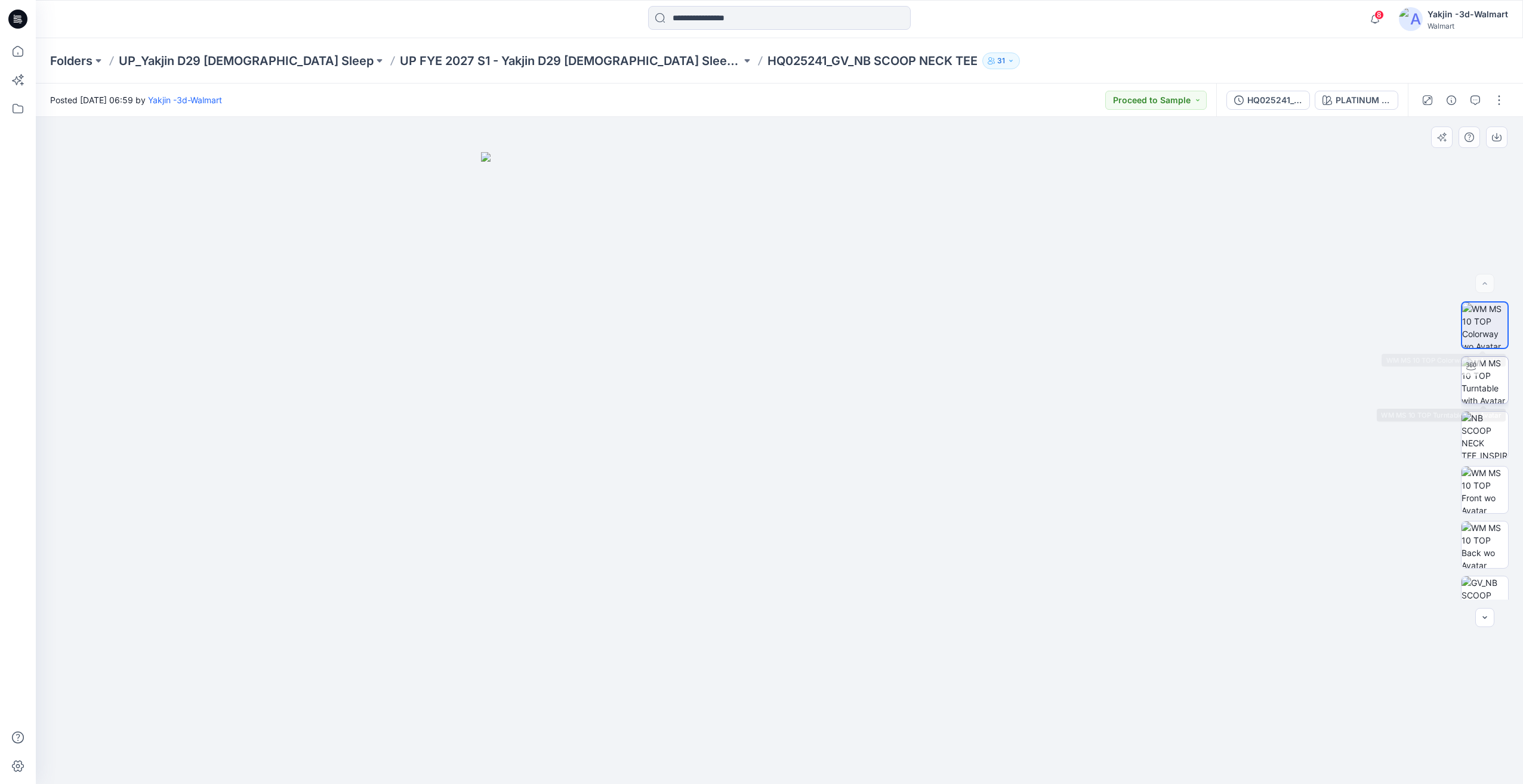
click at [1482, 383] on img at bounding box center [1484, 380] width 46 height 46
